Goal: Information Seeking & Learning: Learn about a topic

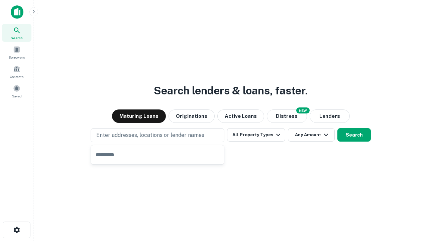
type input "**********"
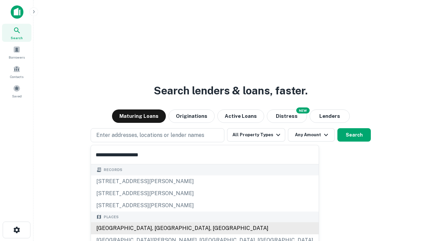
click at [160, 228] on div "[GEOGRAPHIC_DATA], [GEOGRAPHIC_DATA], [GEOGRAPHIC_DATA]" at bounding box center [205, 228] width 228 height 12
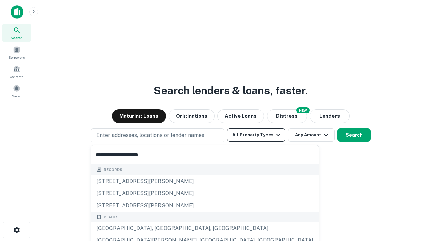
click at [256, 135] on button "All Property Types" at bounding box center [256, 134] width 58 height 13
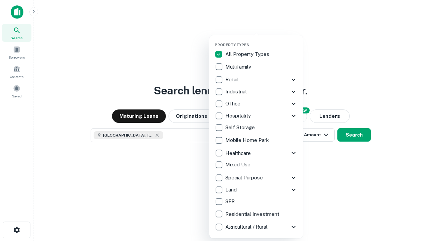
click at [261, 40] on button "button" at bounding box center [262, 40] width 94 height 0
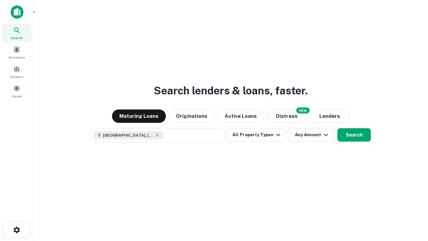
scroll to position [11, 0]
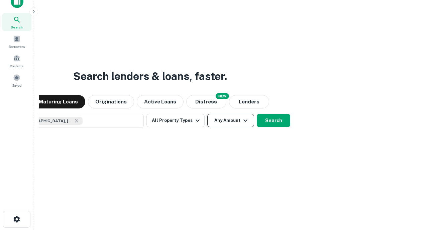
click at [207, 114] on button "Any Amount" at bounding box center [230, 120] width 47 height 13
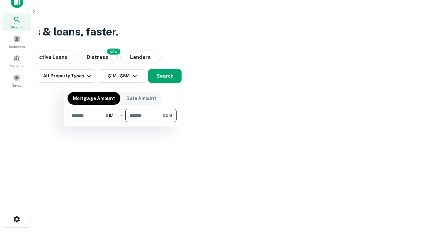
type input "*******"
click at [122, 122] on button "button" at bounding box center [121, 122] width 109 height 0
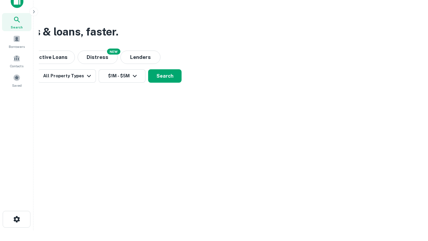
scroll to position [11, 0]
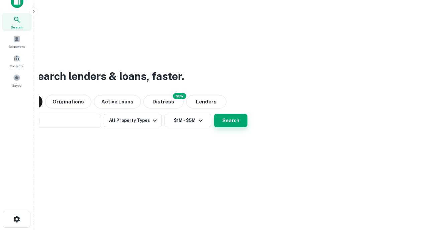
click at [214, 114] on button "Search" at bounding box center [230, 120] width 33 height 13
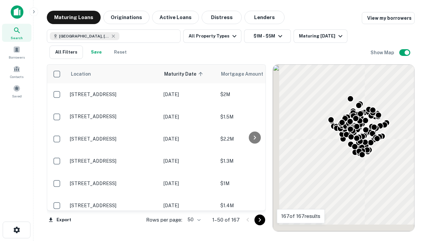
click at [193, 219] on body "Search Borrowers Contacts Saved Maturing Loans Originations Active Loans Distre…" at bounding box center [214, 120] width 428 height 241
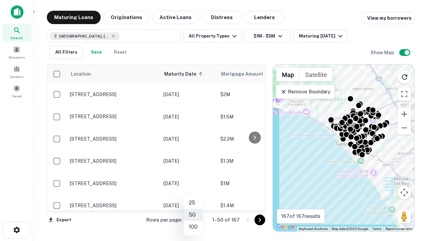
click at [193, 202] on li "25" at bounding box center [192, 202] width 19 height 12
